Goal: Complete application form

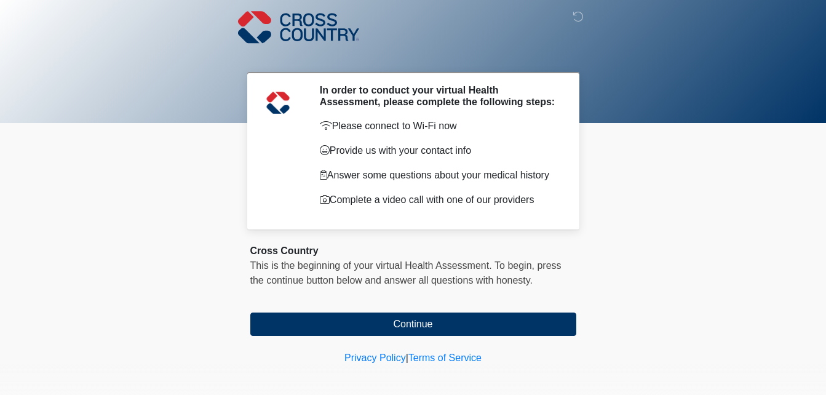
click at [702, 77] on div at bounding box center [413, 61] width 826 height 123
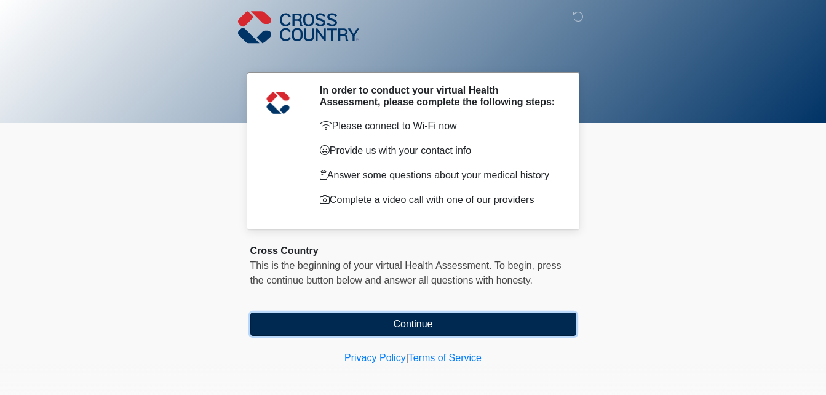
click at [432, 325] on button "Continue" at bounding box center [413, 323] width 326 height 23
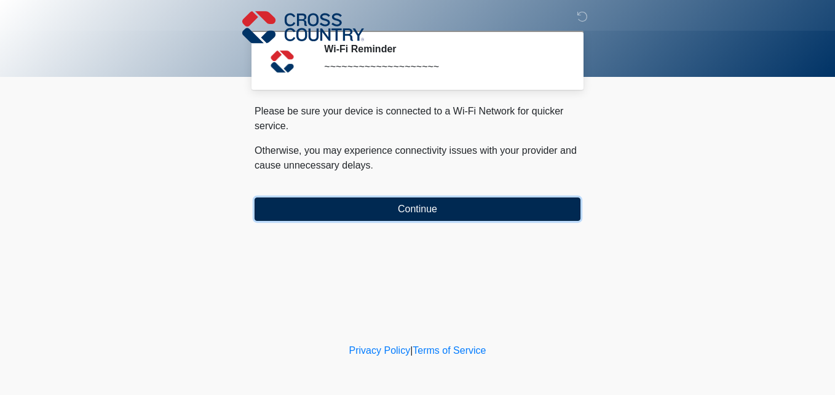
click at [437, 207] on button "Continue" at bounding box center [418, 208] width 326 height 23
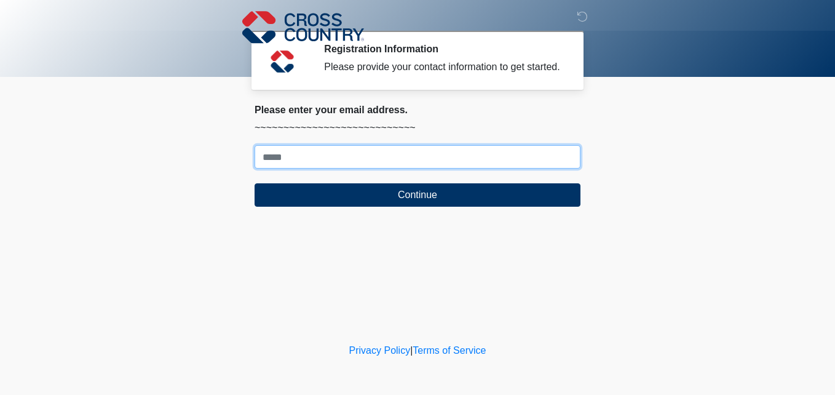
click at [341, 159] on input "Where should we email your response?" at bounding box center [418, 156] width 326 height 23
type input "**********"
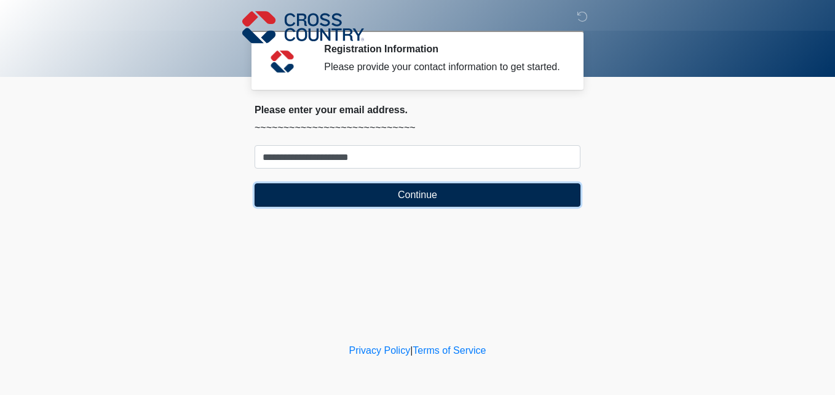
click at [365, 202] on button "Continue" at bounding box center [418, 194] width 326 height 23
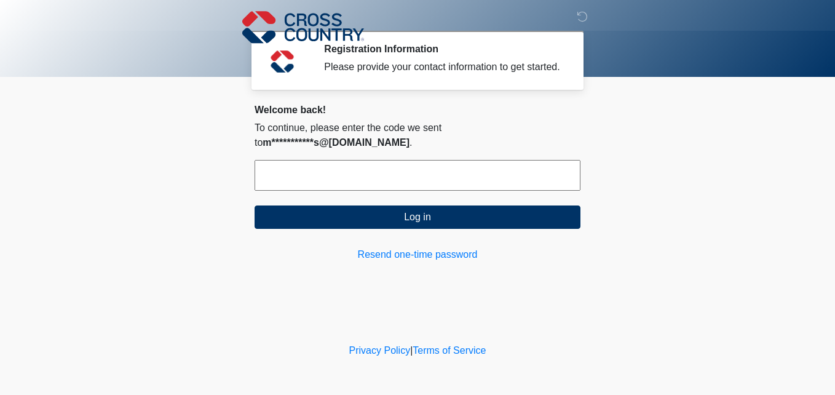
click at [271, 160] on input "text" at bounding box center [418, 175] width 326 height 31
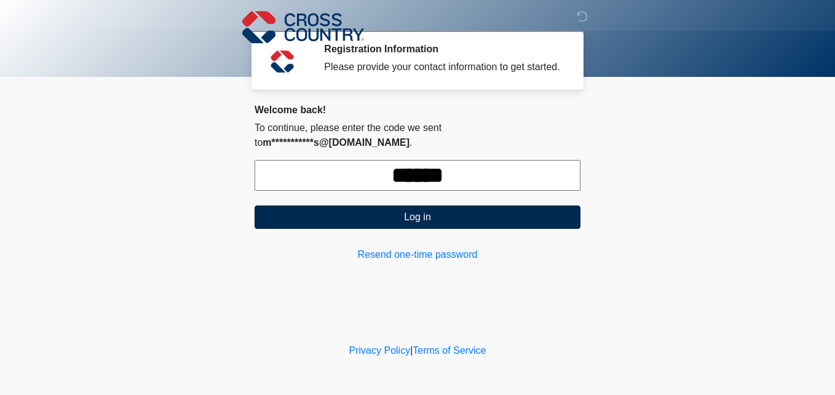
type input "******"
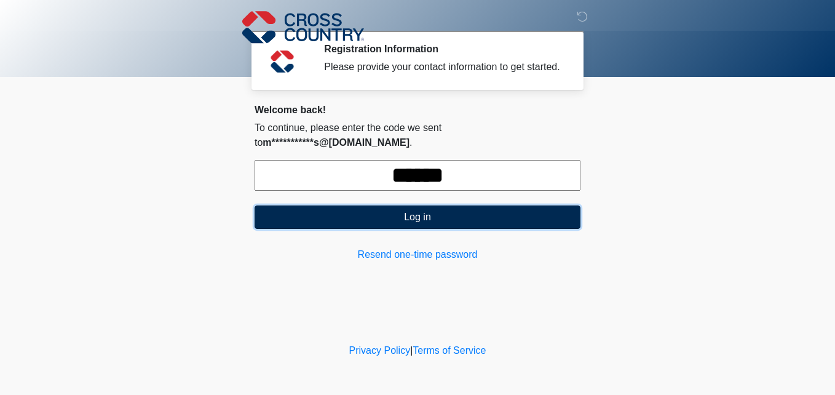
click at [332, 205] on button "Log in" at bounding box center [418, 216] width 326 height 23
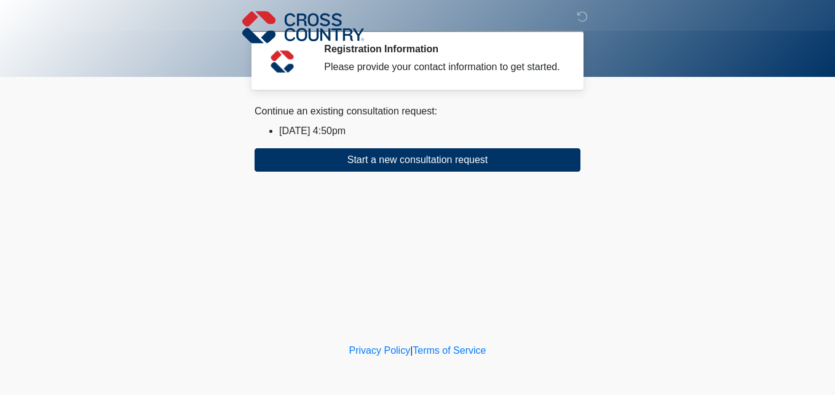
click at [332, 114] on div "Continue an existing consultation request:" at bounding box center [418, 111] width 326 height 15
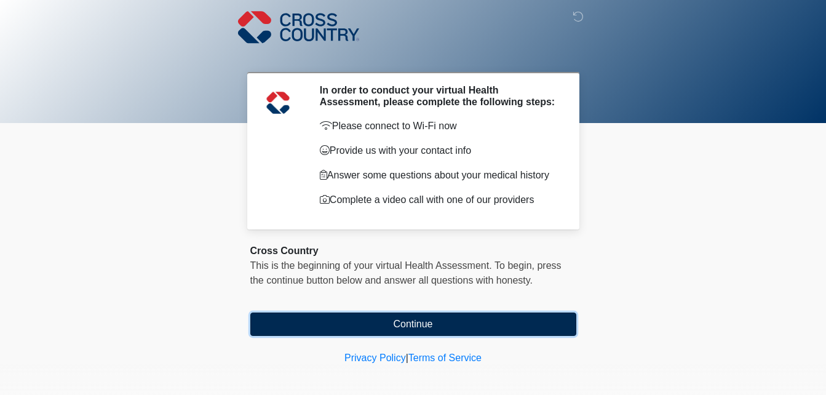
click at [393, 320] on button "Continue" at bounding box center [413, 323] width 326 height 23
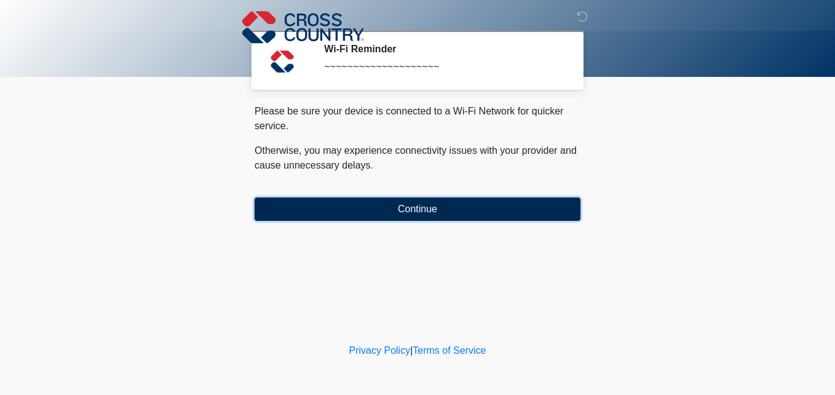
click at [536, 213] on button "Continue" at bounding box center [418, 208] width 326 height 23
